Goal: Task Accomplishment & Management: Use online tool/utility

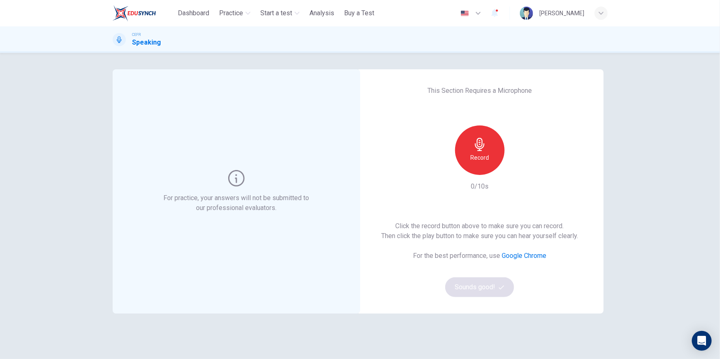
click at [482, 152] on div "Record" at bounding box center [480, 150] width 50 height 50
click at [483, 149] on icon "button" at bounding box center [479, 144] width 13 height 13
click at [517, 167] on icon "button" at bounding box center [518, 168] width 8 height 8
click at [480, 158] on h6 "Record" at bounding box center [479, 158] width 19 height 10
click at [480, 157] on h6 "Stop" at bounding box center [480, 158] width 12 height 10
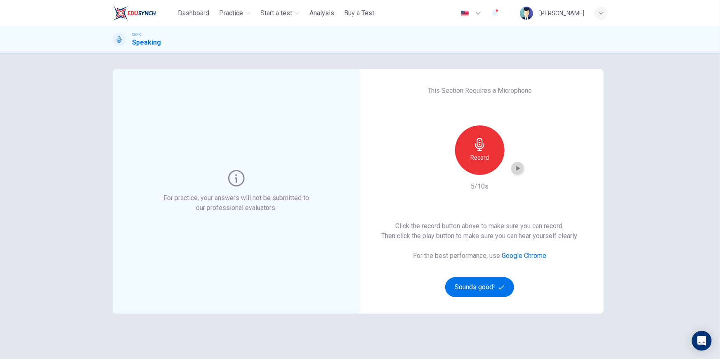
click at [520, 168] on icon "button" at bounding box center [518, 168] width 8 height 8
click at [493, 286] on button "Sounds good!" at bounding box center [479, 287] width 69 height 20
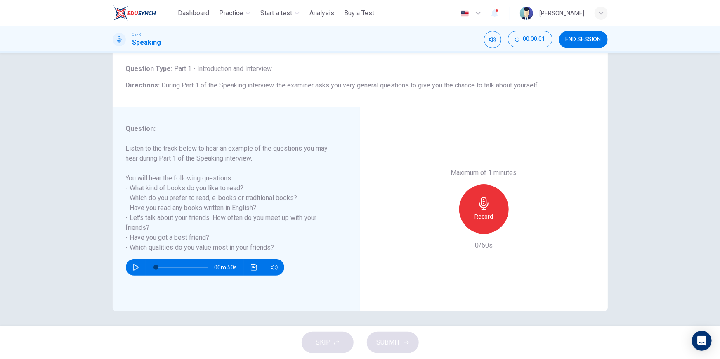
scroll to position [46, 0]
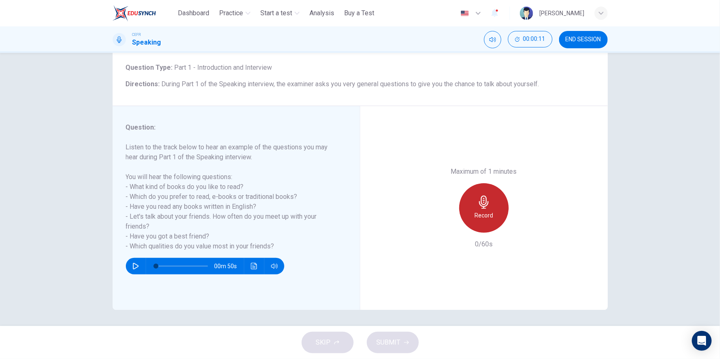
click at [484, 208] on div "Record" at bounding box center [484, 208] width 50 height 50
click at [475, 217] on div "Stop" at bounding box center [484, 208] width 50 height 50
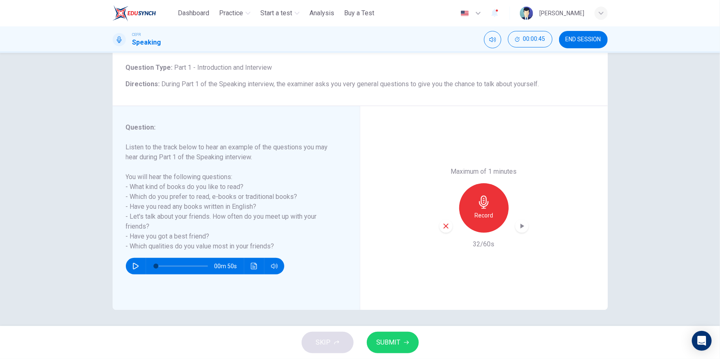
click at [520, 225] on icon "button" at bounding box center [522, 226] width 4 height 5
click at [444, 230] on div "button" at bounding box center [445, 226] width 13 height 13
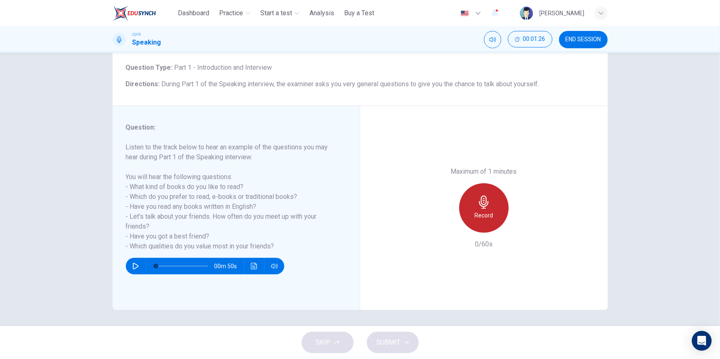
click at [495, 208] on div "Record" at bounding box center [484, 208] width 50 height 50
click at [495, 208] on div "Stop" at bounding box center [484, 208] width 50 height 50
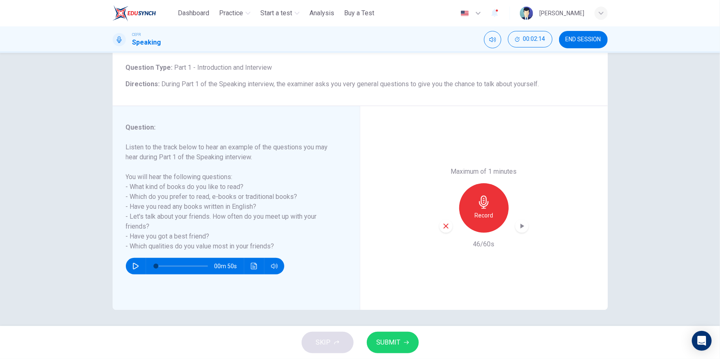
click at [521, 224] on icon "button" at bounding box center [522, 226] width 8 height 8
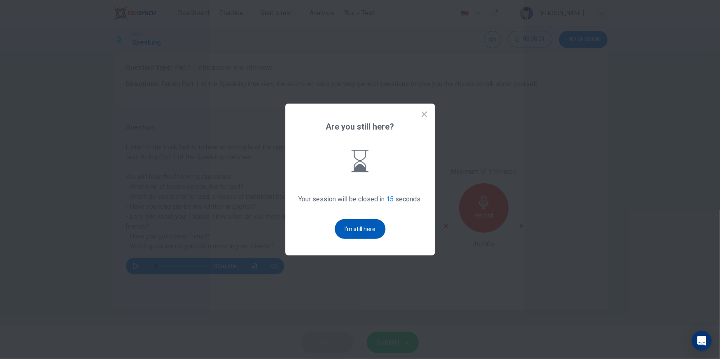
click at [366, 231] on button "I'm still here" at bounding box center [360, 229] width 51 height 20
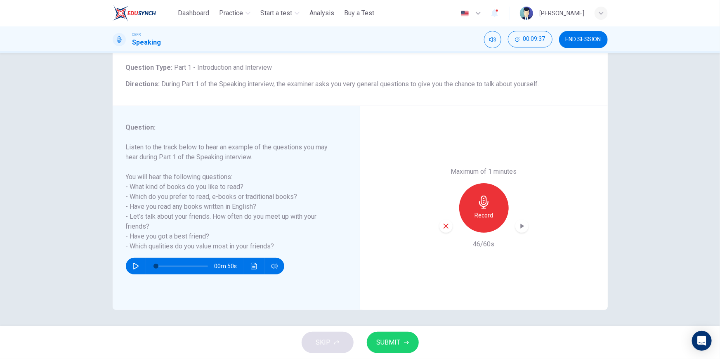
click at [628, 185] on div "Question 1 Question Type : Part 1 - Introduction and Interview Directions : Dur…" at bounding box center [360, 189] width 720 height 273
click at [521, 229] on icon "button" at bounding box center [522, 226] width 8 height 8
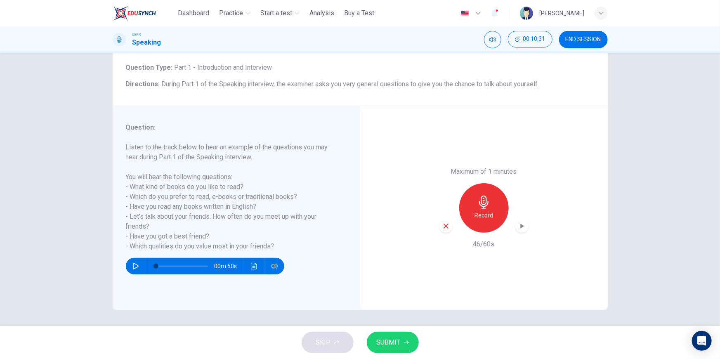
click at [524, 226] on div "button" at bounding box center [521, 226] width 13 height 13
click at [442, 229] on icon "button" at bounding box center [445, 225] width 7 height 7
click at [486, 212] on h6 "Record" at bounding box center [483, 215] width 19 height 10
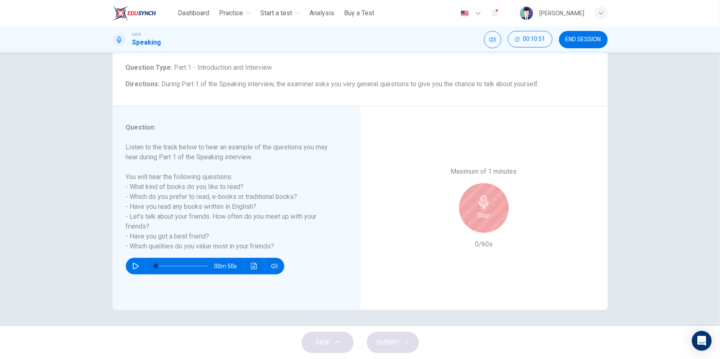
click at [486, 212] on h6 "Stop" at bounding box center [484, 215] width 12 height 10
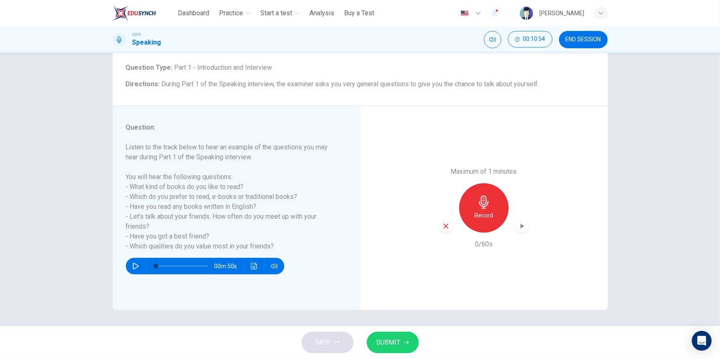
click at [524, 231] on div "button" at bounding box center [521, 226] width 13 height 13
click at [486, 203] on icon "button" at bounding box center [483, 202] width 13 height 13
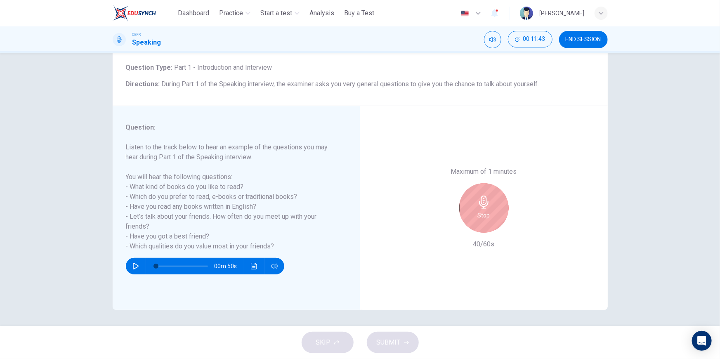
click at [483, 203] on icon "button" at bounding box center [483, 202] width 9 height 13
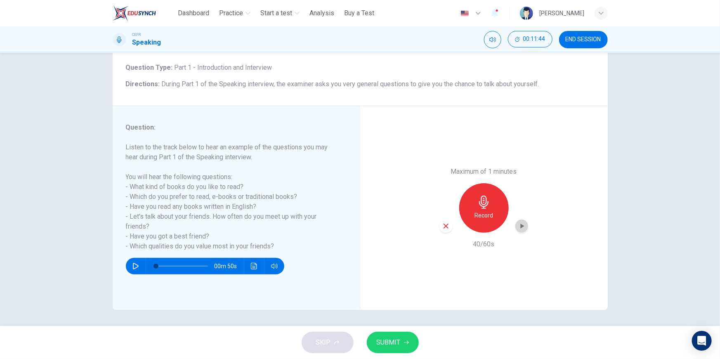
click at [524, 230] on div "button" at bounding box center [521, 226] width 13 height 13
click at [520, 227] on icon "button" at bounding box center [522, 226] width 4 height 5
click at [482, 212] on h6 "Record" at bounding box center [483, 215] width 19 height 10
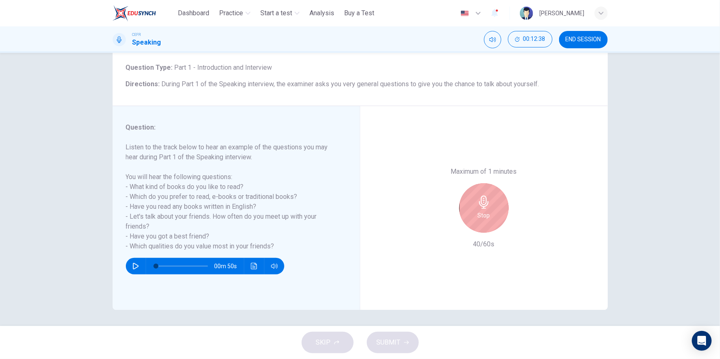
click at [489, 207] on div "Stop" at bounding box center [484, 208] width 50 height 50
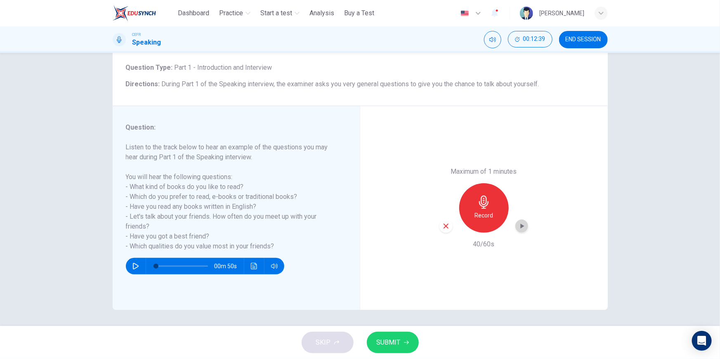
click at [524, 227] on div "button" at bounding box center [521, 226] width 13 height 13
click at [524, 227] on icon "button" at bounding box center [522, 226] width 8 height 8
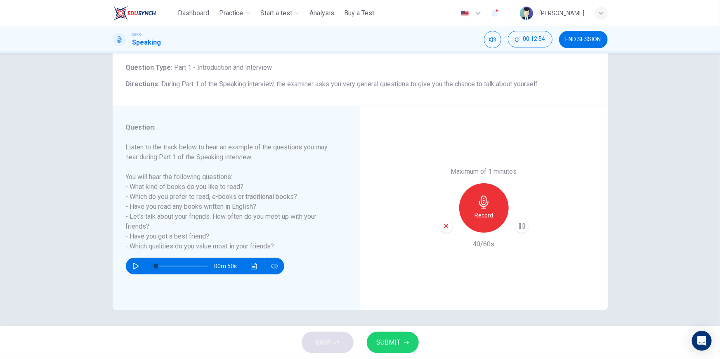
click at [524, 227] on icon "button" at bounding box center [522, 226] width 8 height 8
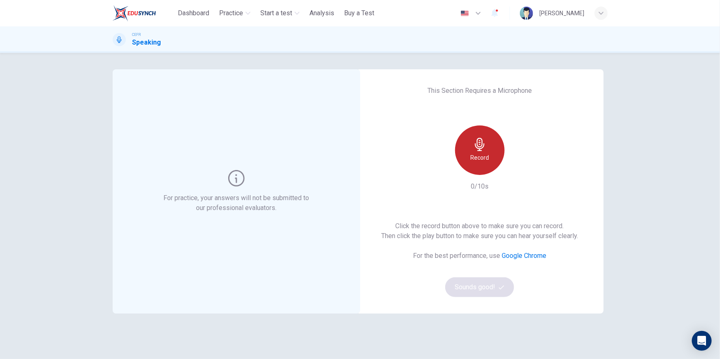
click at [490, 151] on div "Record" at bounding box center [480, 150] width 50 height 50
click at [485, 154] on div "Stop" at bounding box center [480, 150] width 50 height 50
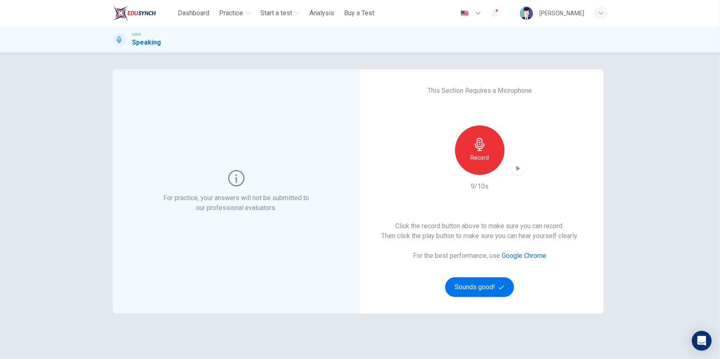
click at [516, 168] on icon "button" at bounding box center [518, 168] width 4 height 5
click at [502, 288] on span "button" at bounding box center [502, 287] width 7 height 5
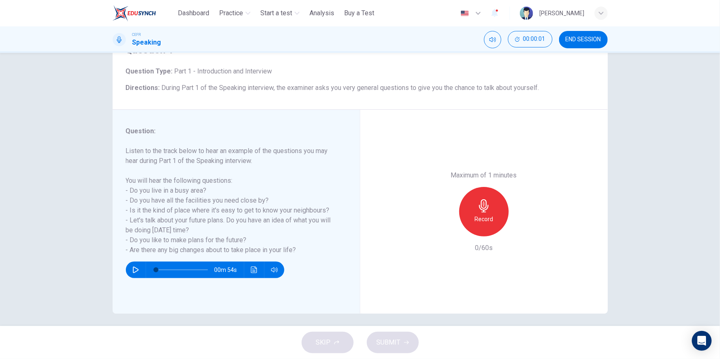
scroll to position [46, 0]
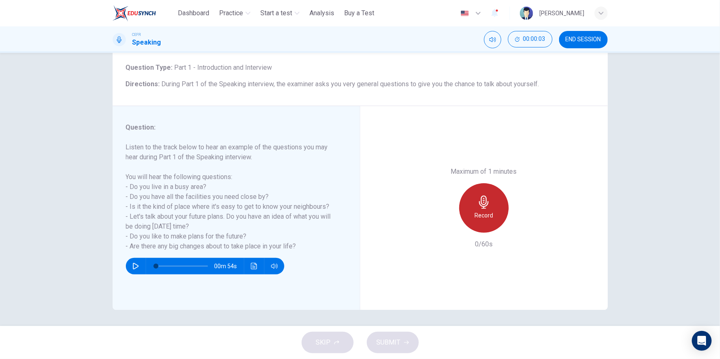
click at [469, 210] on div "Record" at bounding box center [484, 208] width 50 height 50
click at [482, 198] on icon "button" at bounding box center [483, 202] width 13 height 13
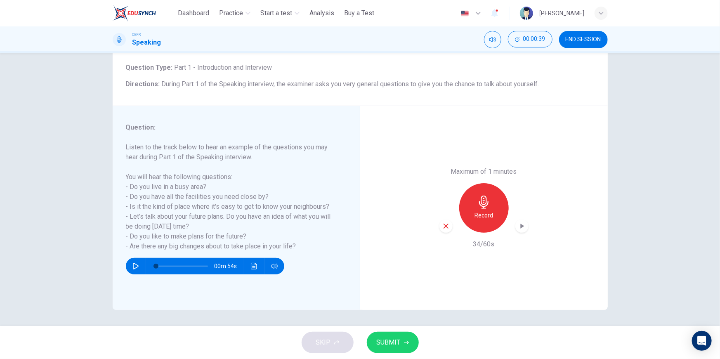
click at [522, 226] on icon "button" at bounding box center [522, 226] width 8 height 8
click at [443, 229] on icon "button" at bounding box center [445, 225] width 7 height 7
click at [489, 202] on div "Record" at bounding box center [484, 208] width 50 height 50
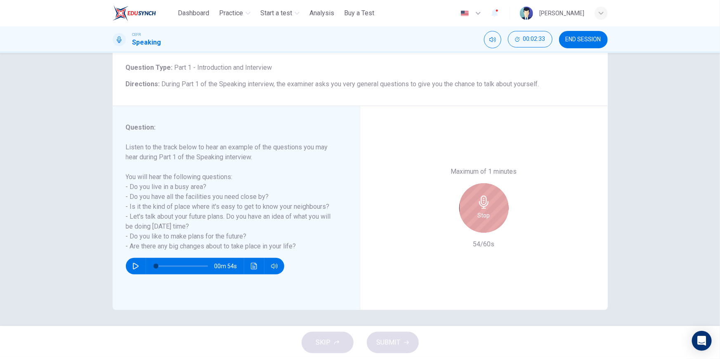
click at [487, 213] on h6 "Stop" at bounding box center [484, 215] width 12 height 10
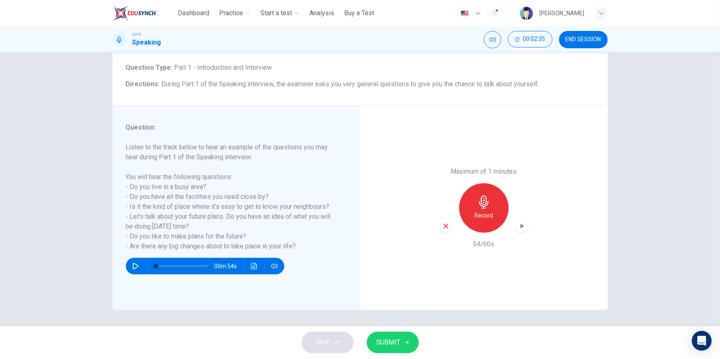
click at [521, 227] on icon "button" at bounding box center [522, 226] width 8 height 8
click at [444, 225] on icon "button" at bounding box center [446, 226] width 5 height 5
click at [578, 43] on button "END SESSION" at bounding box center [583, 39] width 49 height 17
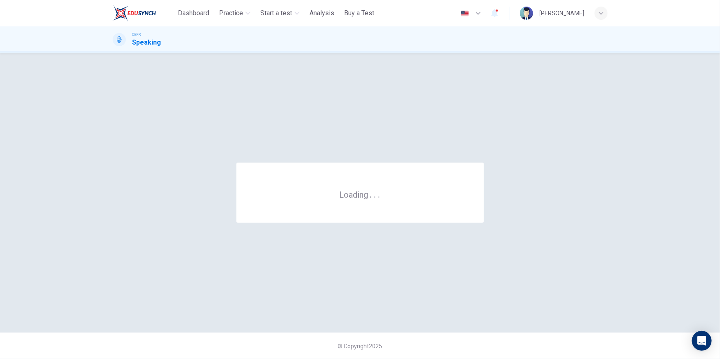
scroll to position [0, 0]
